Goal: Task Accomplishment & Management: Use online tool/utility

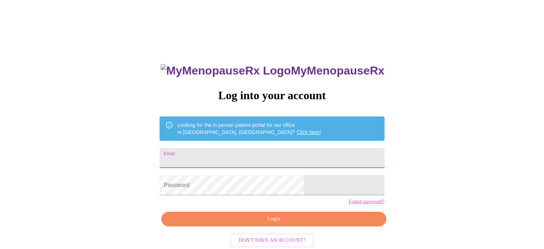
click at [272, 154] on input "Email" at bounding box center [272, 158] width 225 height 20
type input "[EMAIL_ADDRESS][DOMAIN_NAME]"
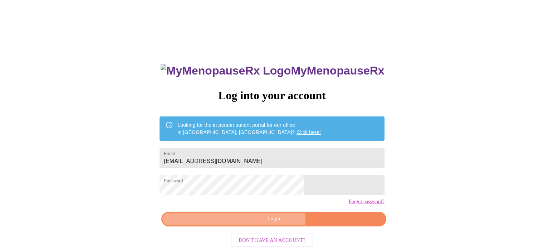
click at [268, 223] on span "Login" at bounding box center [274, 218] width 208 height 9
click at [248, 223] on span "Login" at bounding box center [274, 218] width 208 height 9
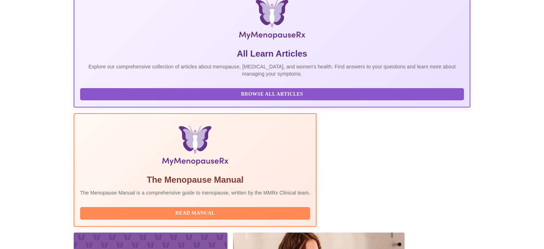
scroll to position [142, 0]
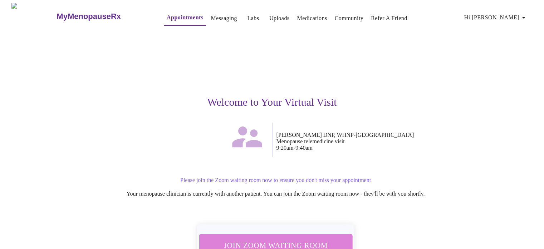
click at [298, 238] on span "Join Zoom Waiting Room" at bounding box center [275, 244] width 134 height 13
